Goal: Find specific page/section: Find specific page/section

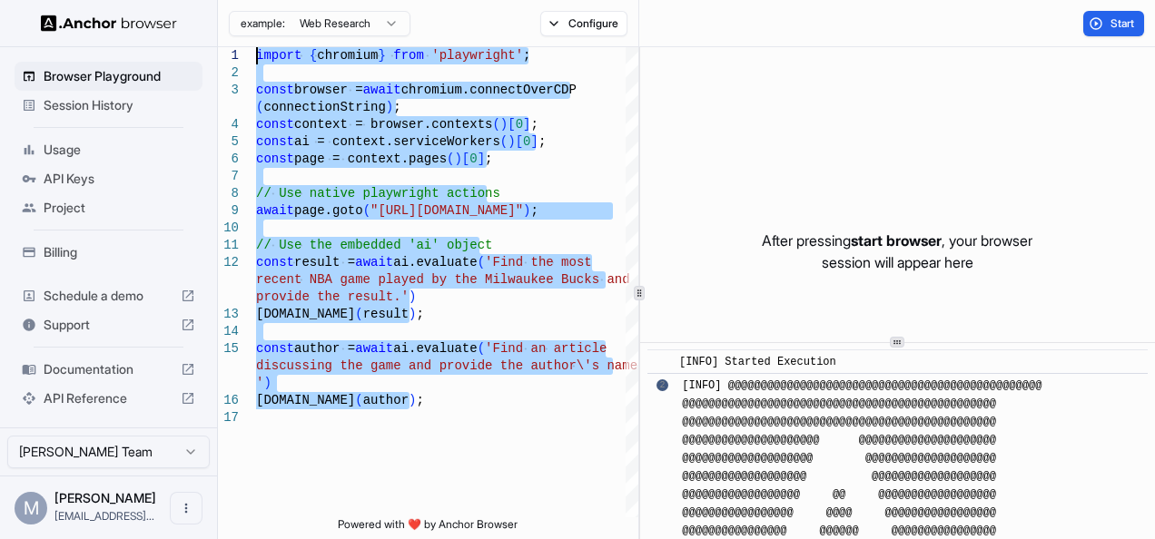
scroll to position [1418, 0]
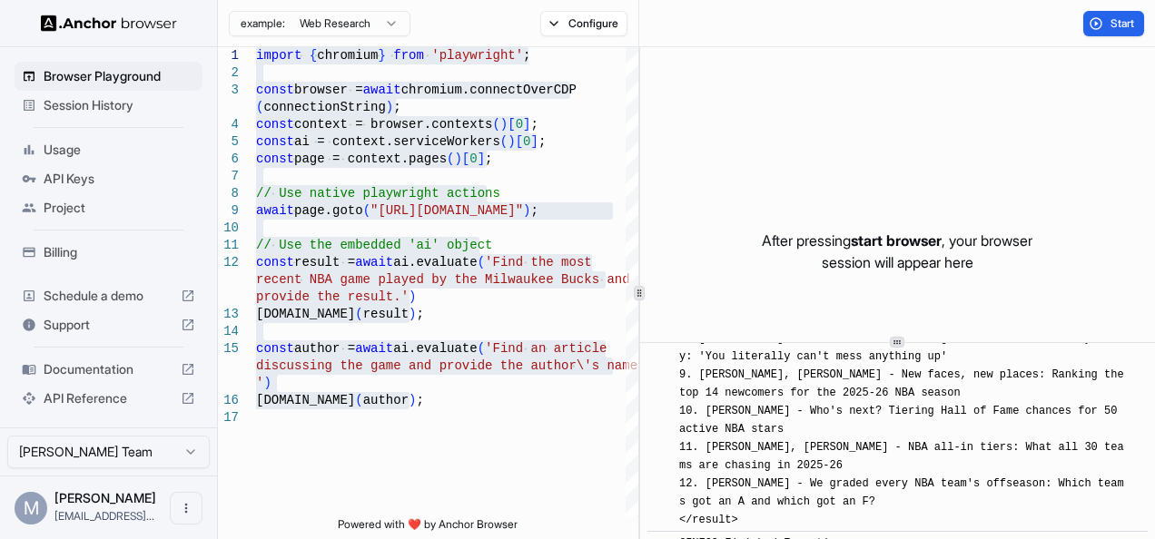
click at [82, 100] on span "Session History" at bounding box center [120, 105] width 152 height 18
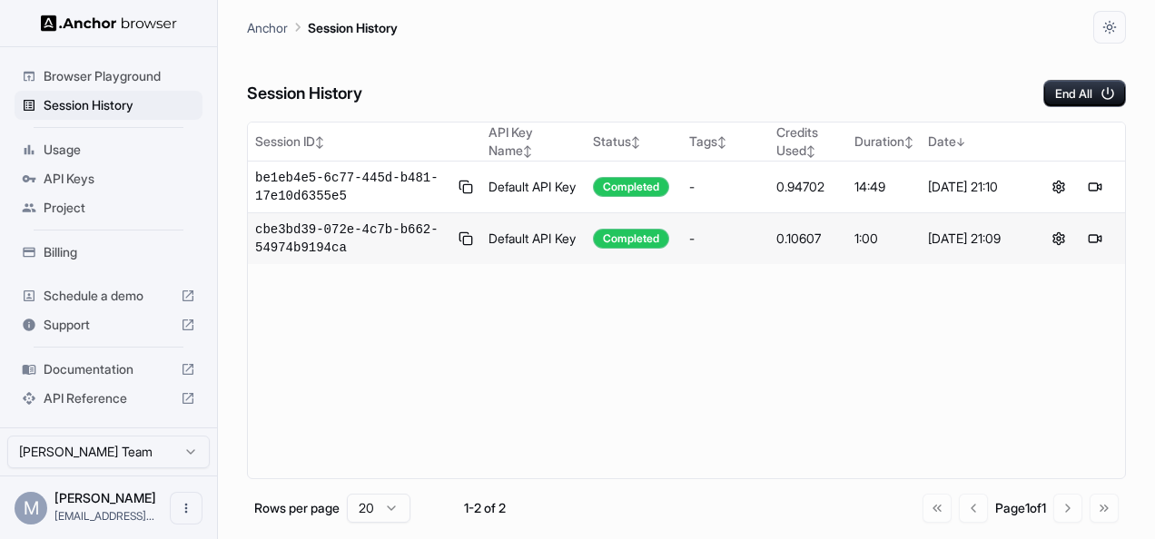
click at [82, 85] on div "Browser Playground" at bounding box center [109, 76] width 188 height 29
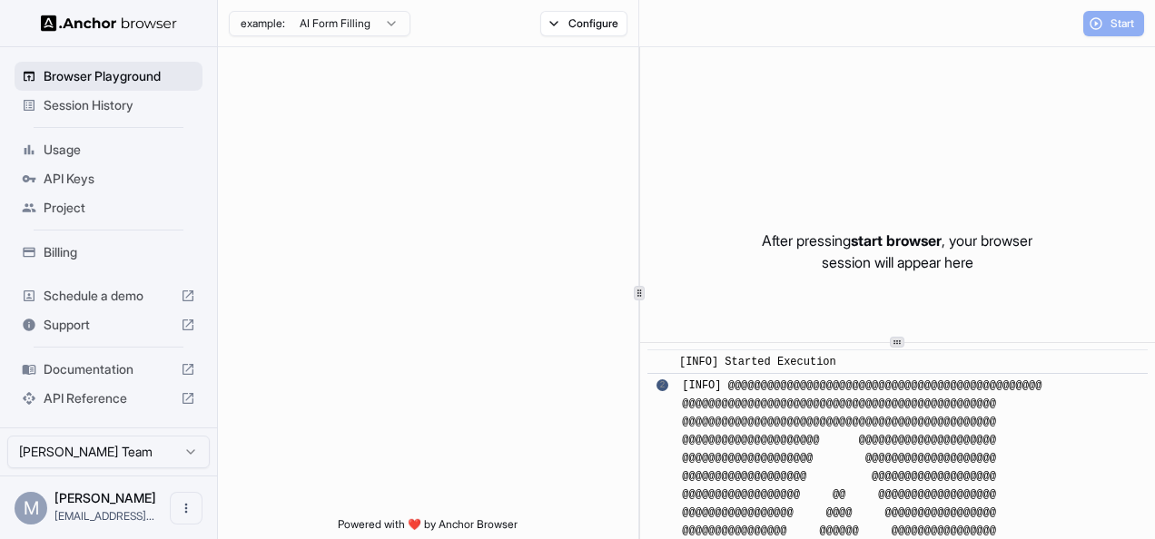
scroll to position [1418, 0]
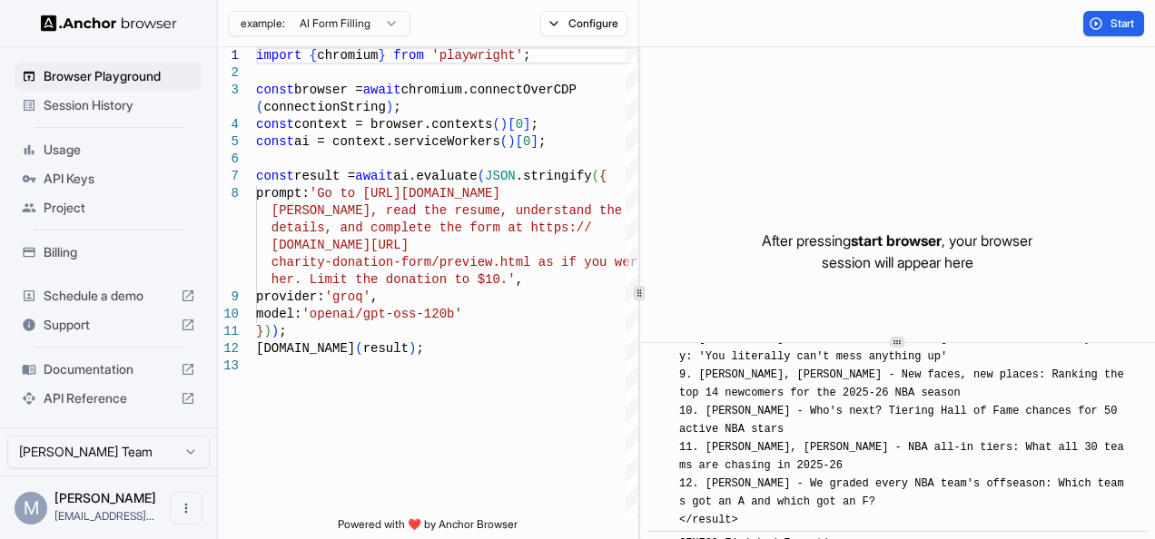
click at [1140, 423] on div "​ [INFO] Started Execution ​ 2 [INFO] @@@@@@@@@@@@@@@@@@@@@@@@@@@@@@@@@@@@@@@@@…" at bounding box center [897, 441] width 515 height 196
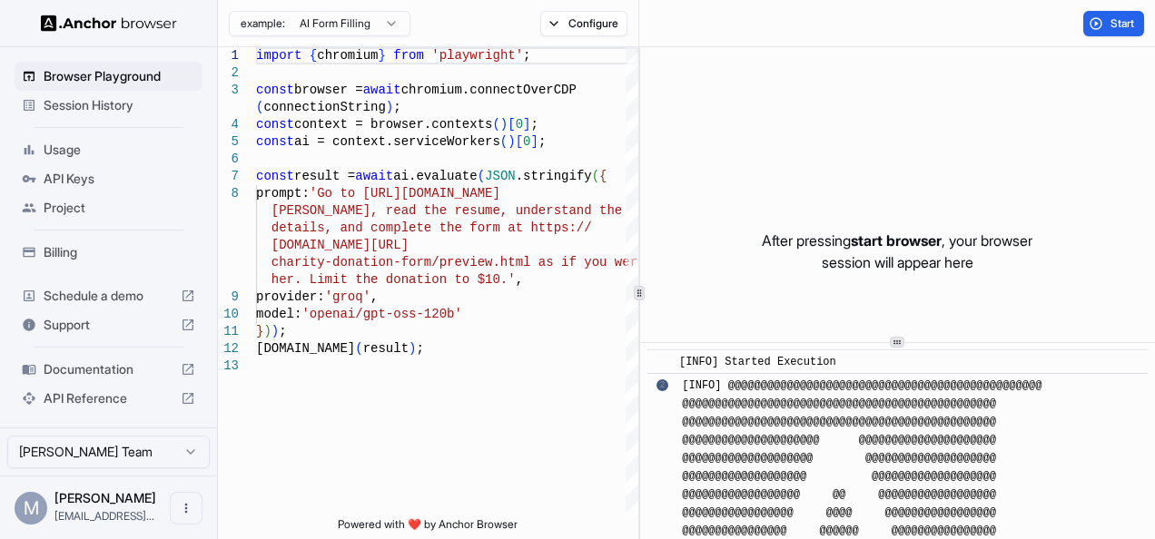
click at [62, 245] on span "Billing" at bounding box center [120, 252] width 152 height 18
